Goal: Check status: Check status

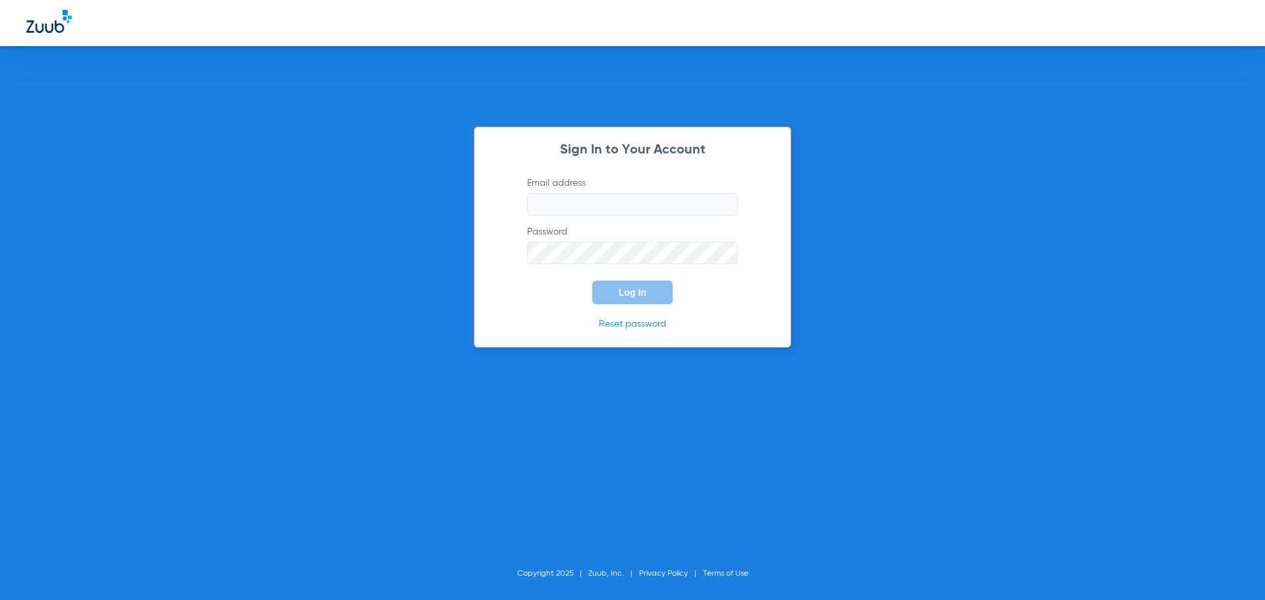
type input "[EMAIL_ADDRESS][DOMAIN_NAME]"
click at [616, 287] on button "Log In" at bounding box center [632, 293] width 80 height 24
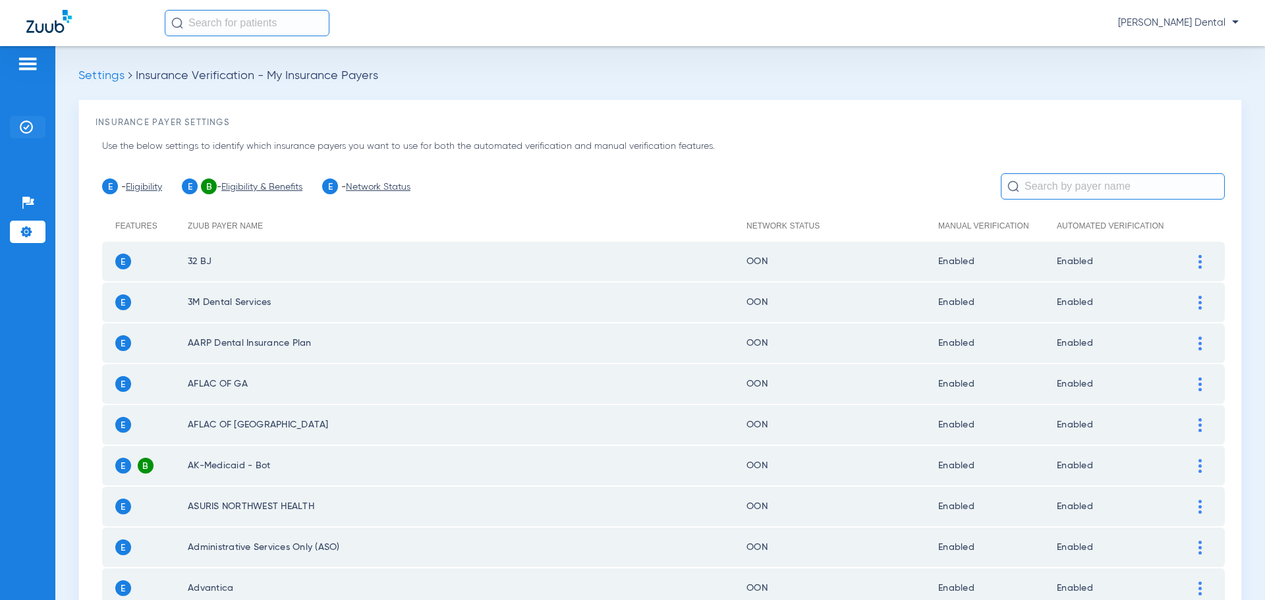
click at [23, 132] on img at bounding box center [26, 127] width 13 height 13
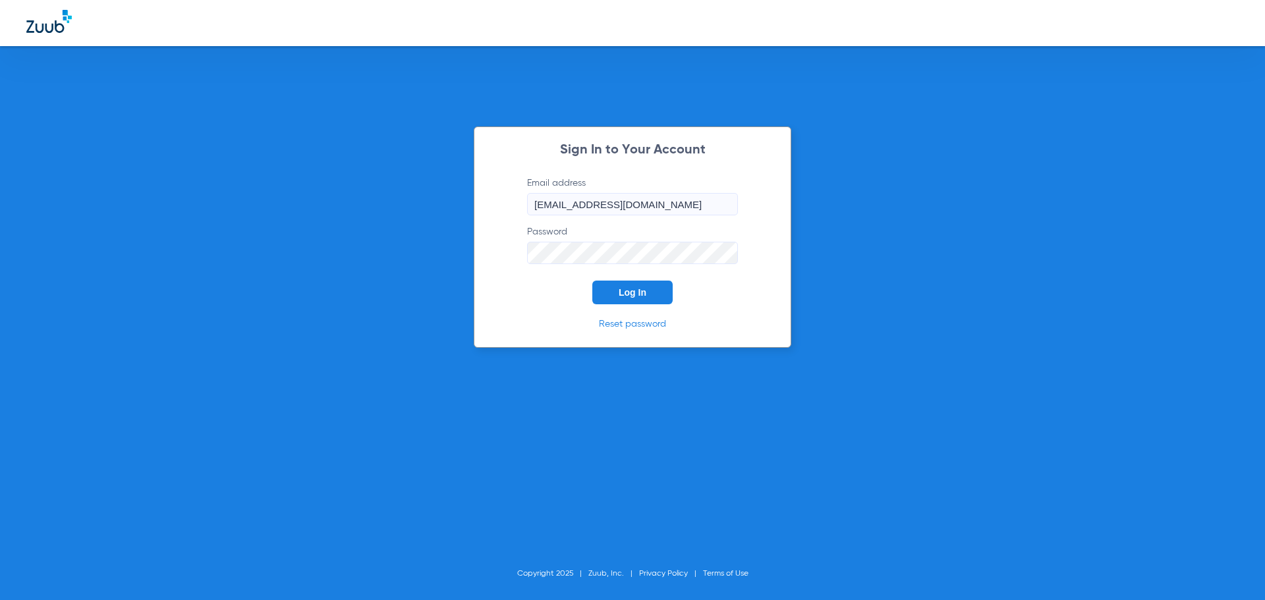
click at [656, 293] on button "Log In" at bounding box center [632, 293] width 80 height 24
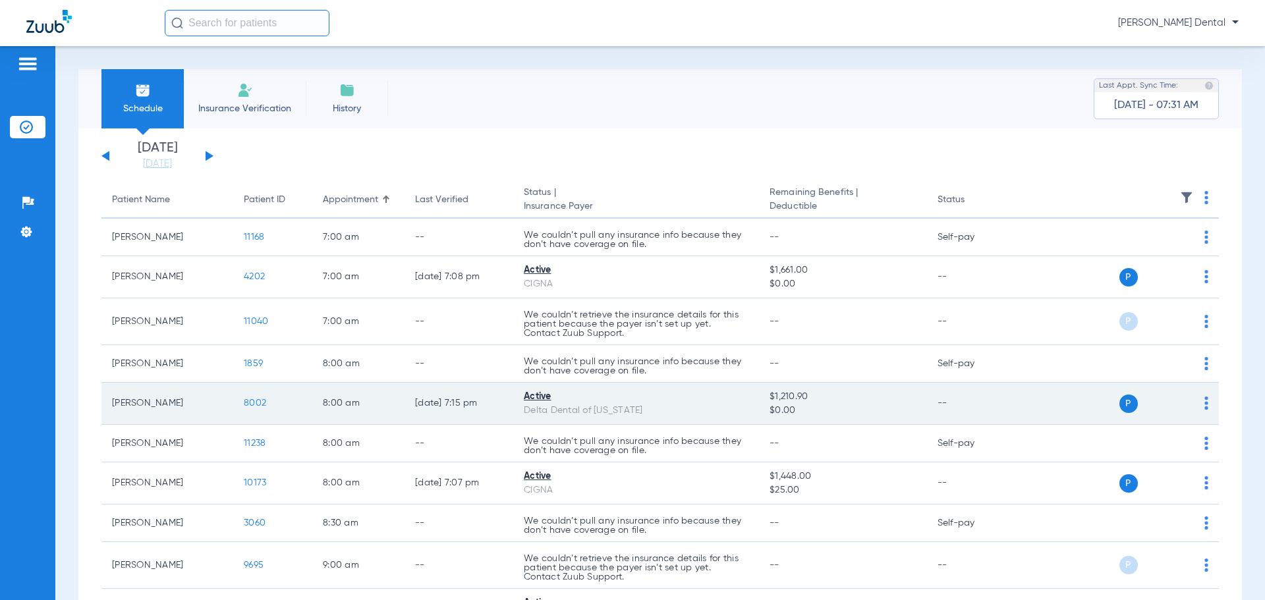
click at [254, 404] on span "8002" at bounding box center [255, 403] width 22 height 9
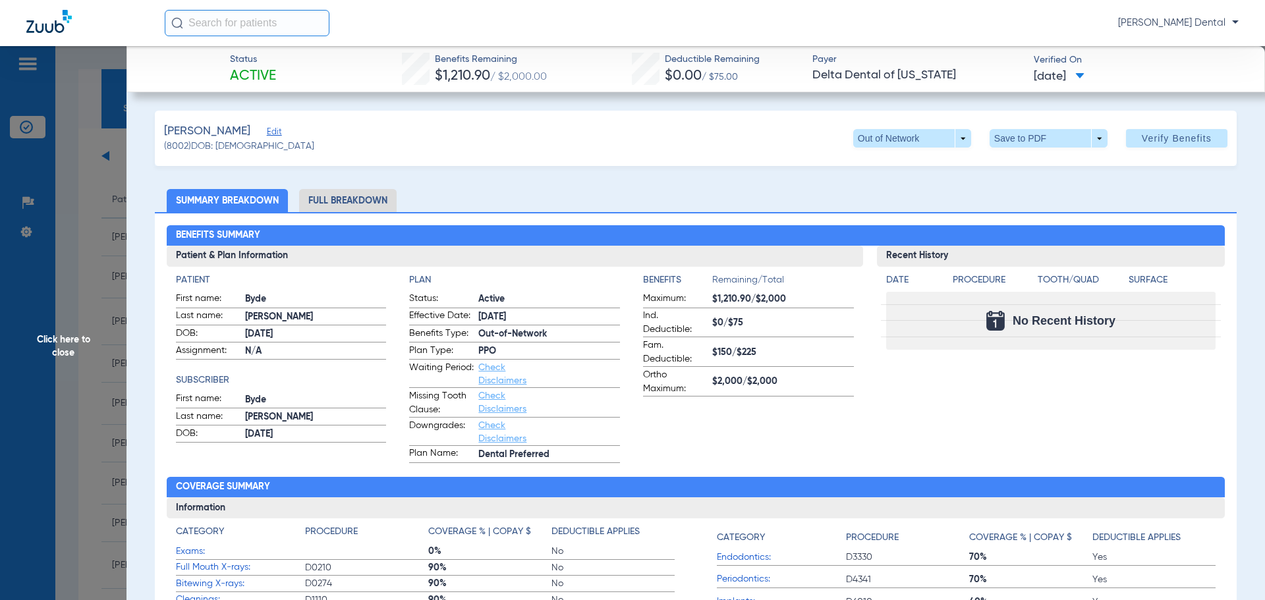
click at [94, 231] on span "Click here to close" at bounding box center [63, 346] width 127 height 600
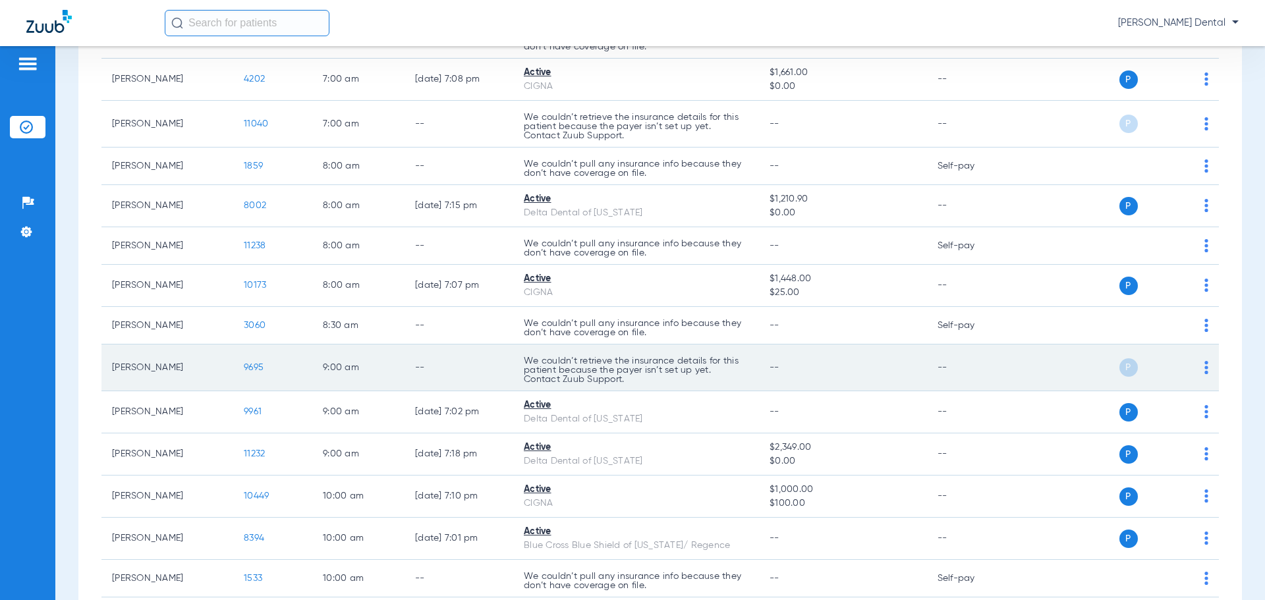
scroll to position [264, 0]
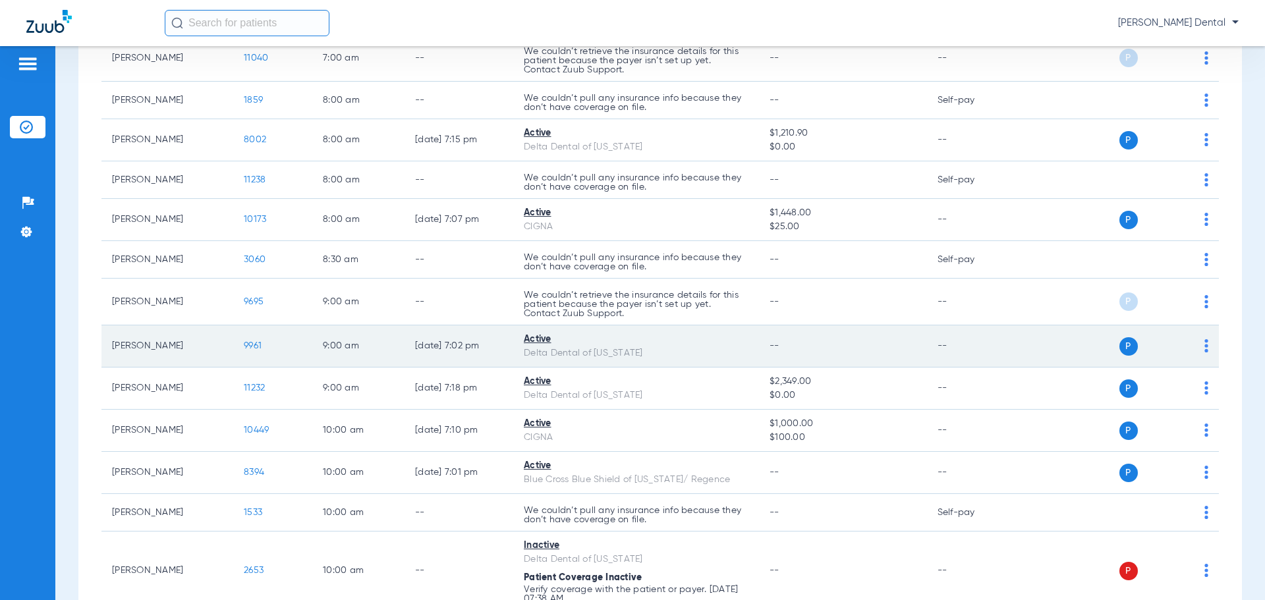
click at [252, 347] on span "9961" at bounding box center [253, 345] width 18 height 9
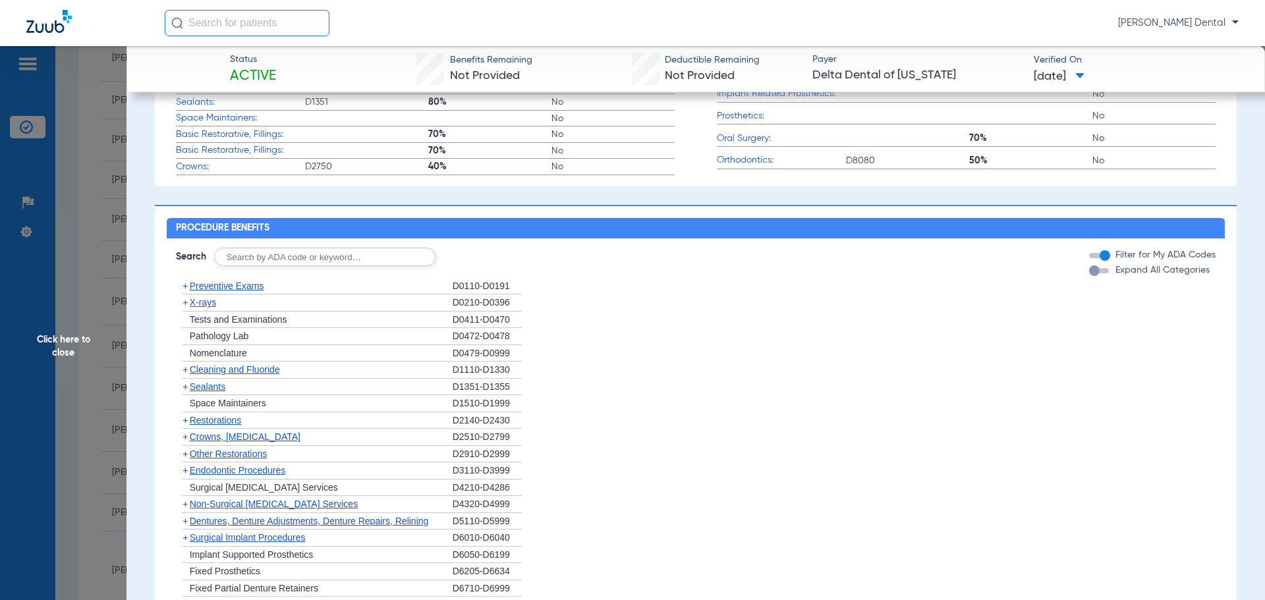
scroll to position [527, 0]
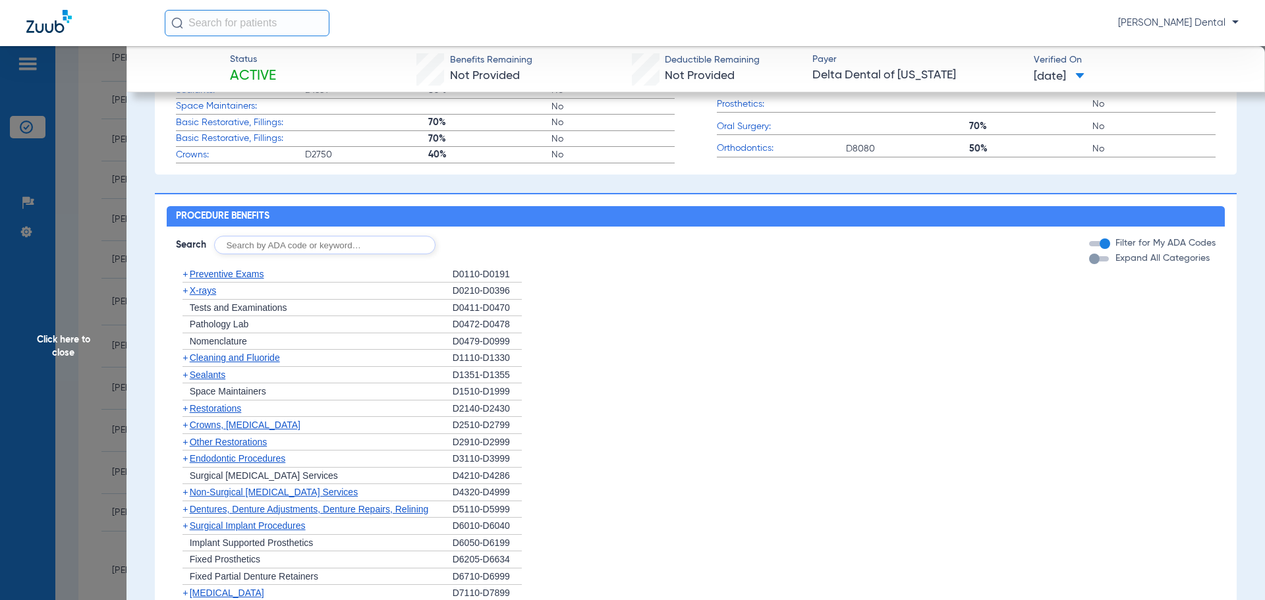
click at [243, 360] on div "+ Cleaning and Fluoride" at bounding box center [314, 358] width 277 height 17
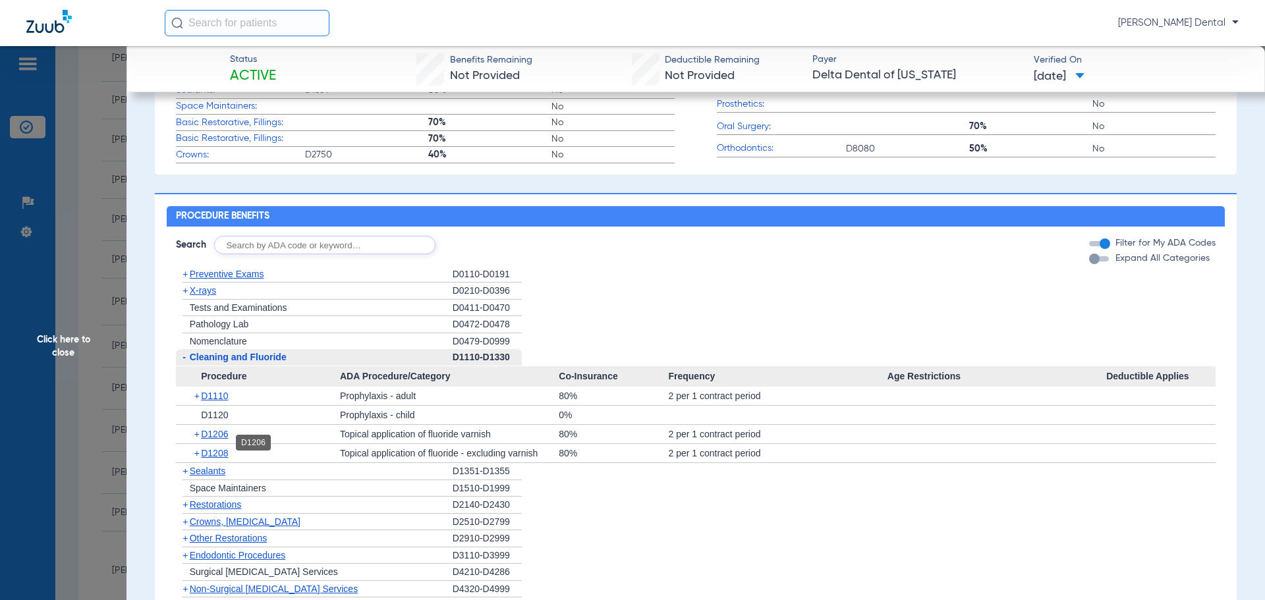
click at [207, 440] on span "D1206" at bounding box center [214, 434] width 27 height 11
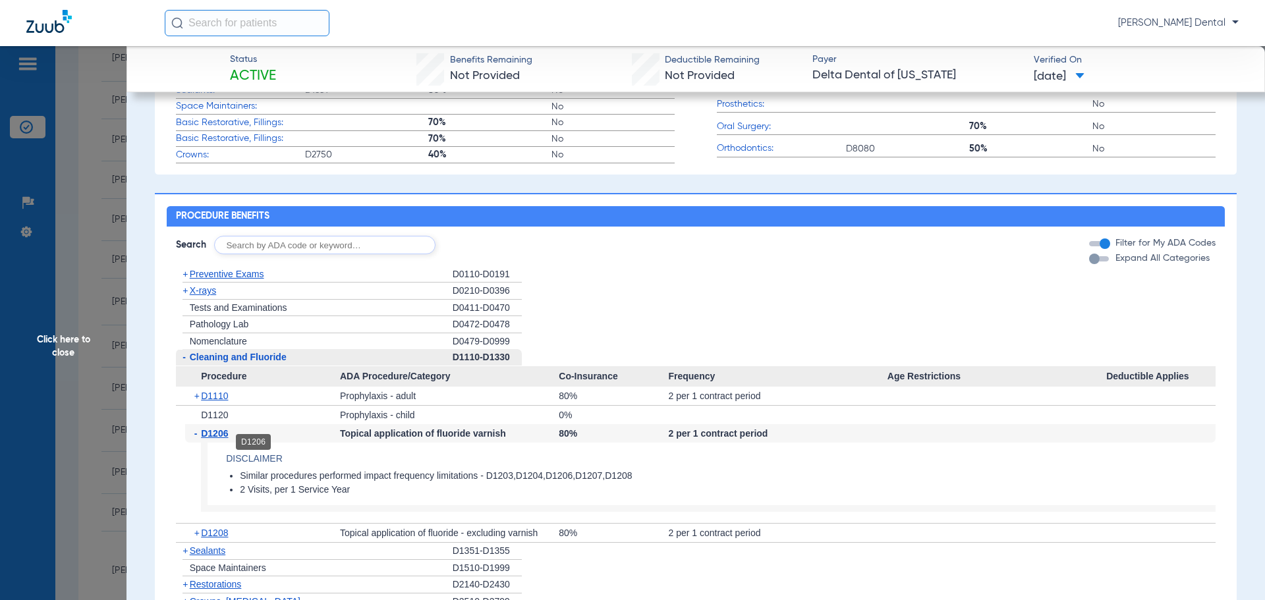
click at [213, 439] on span "D1206" at bounding box center [214, 433] width 27 height 11
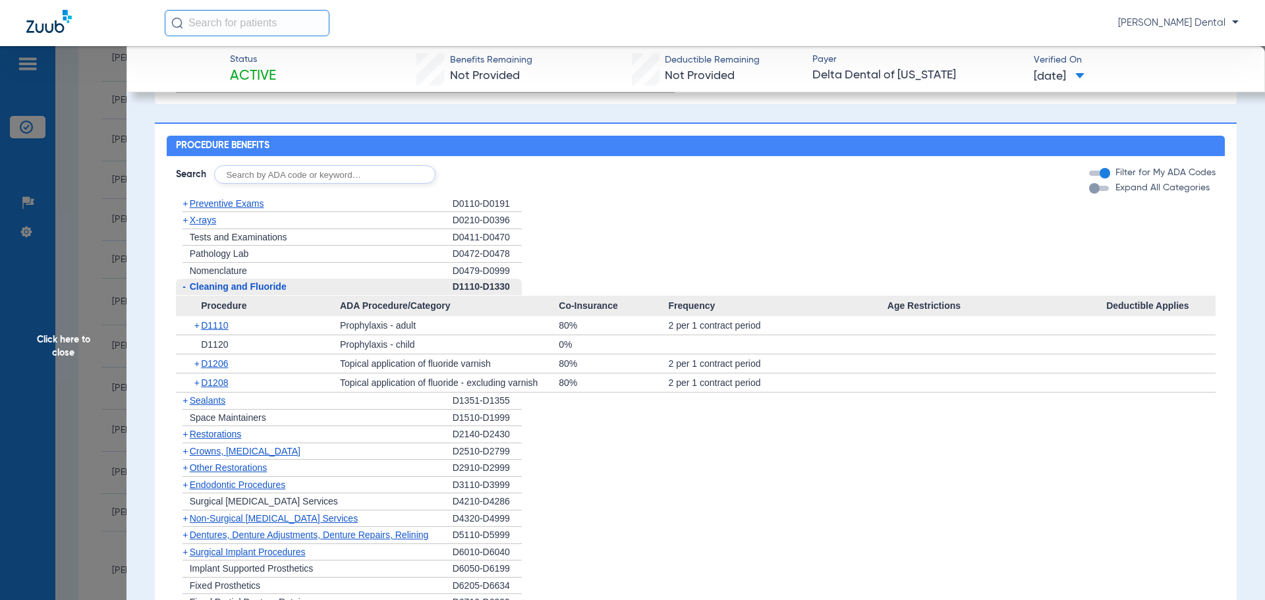
scroll to position [567, 0]
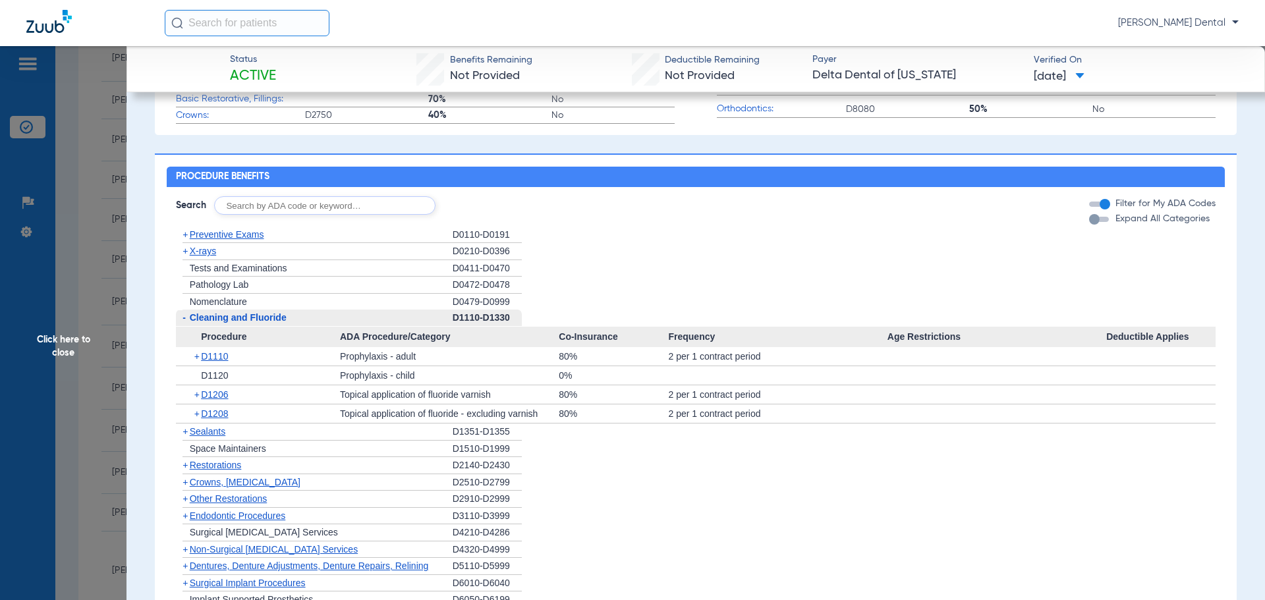
click at [101, 225] on span "Click here to close" at bounding box center [63, 346] width 127 height 600
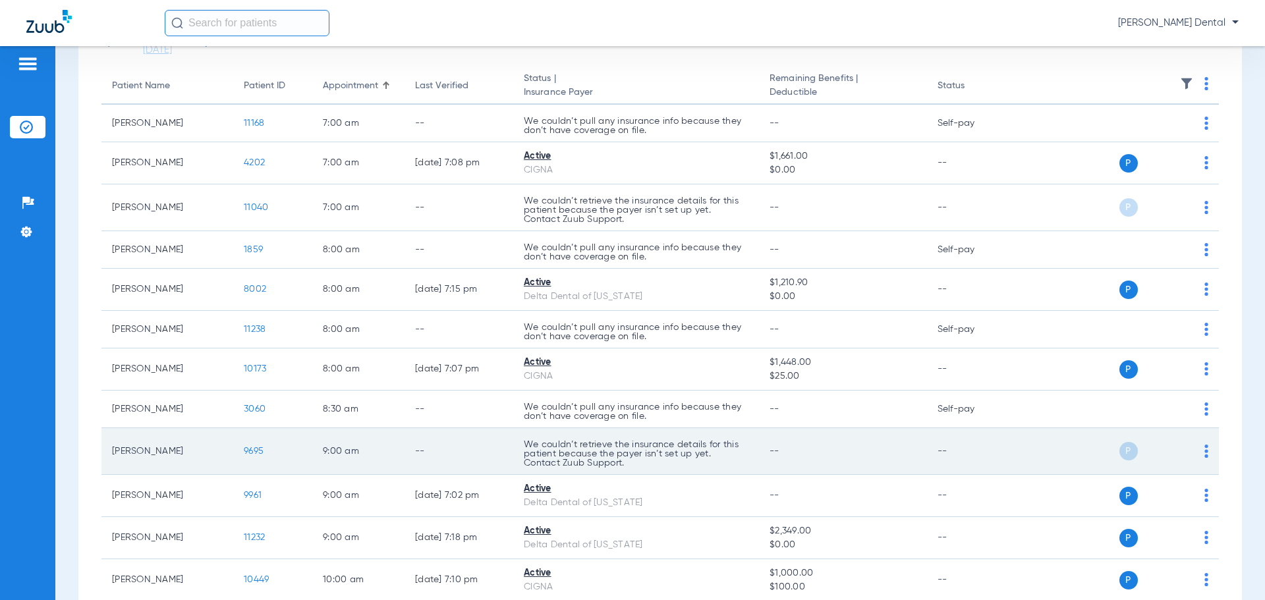
scroll to position [0, 0]
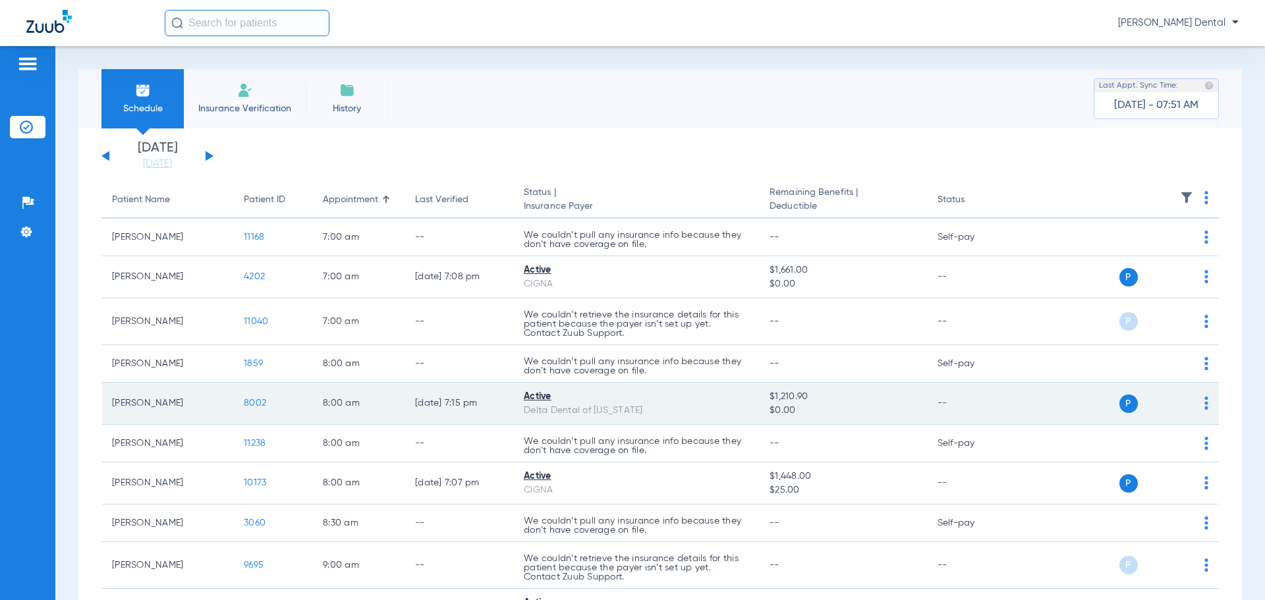
click at [260, 406] on span "8002" at bounding box center [255, 403] width 22 height 9
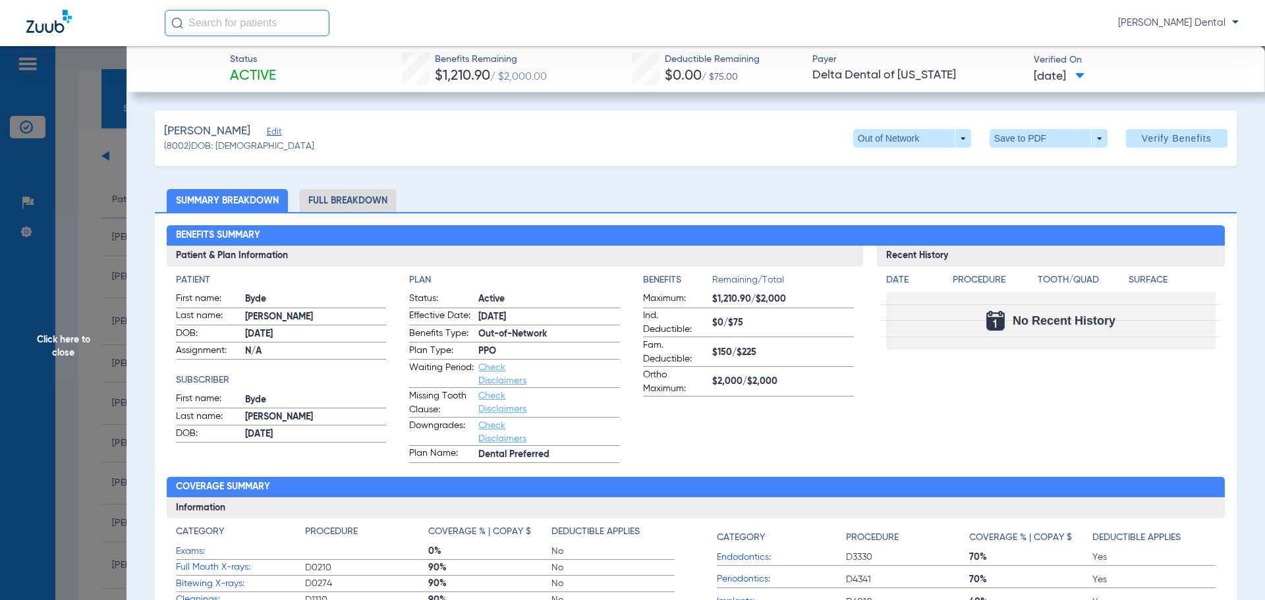
click at [46, 385] on span "Click here to close" at bounding box center [63, 346] width 127 height 600
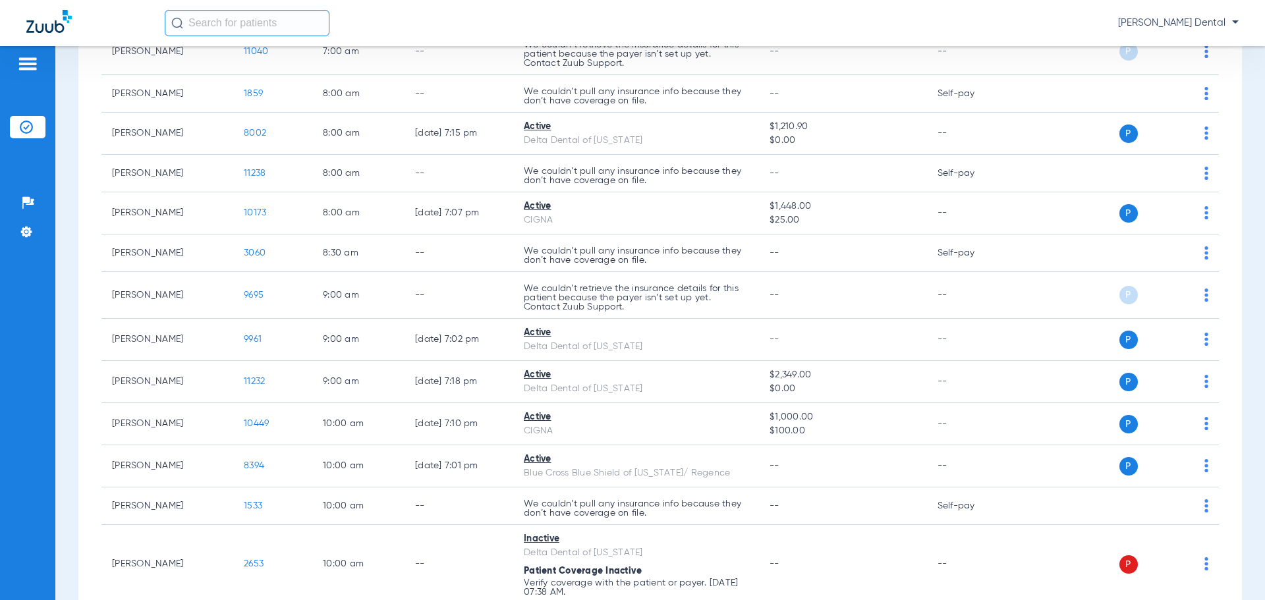
scroll to position [264, 0]
